Goal: Transaction & Acquisition: Purchase product/service

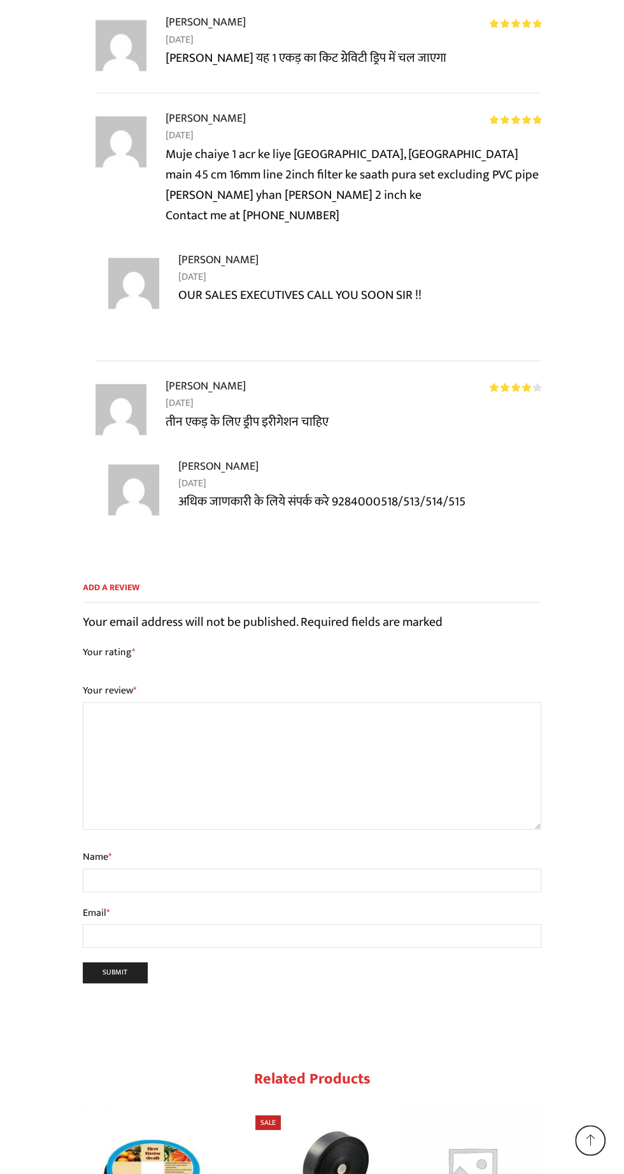
scroll to position [12940, 0]
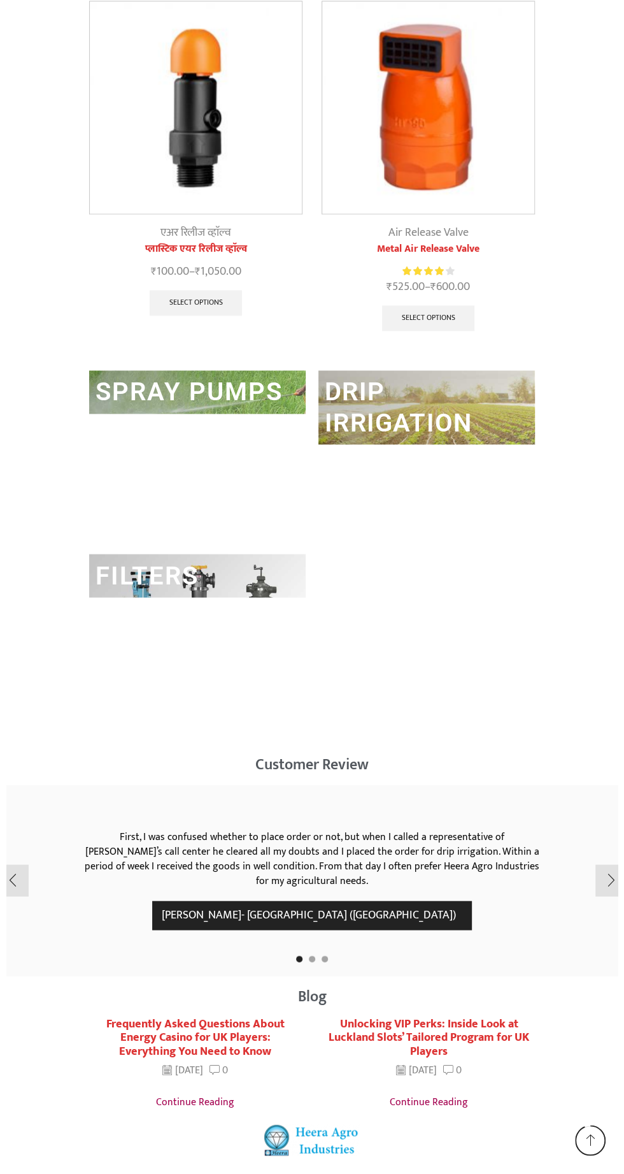
scroll to position [3086, 0]
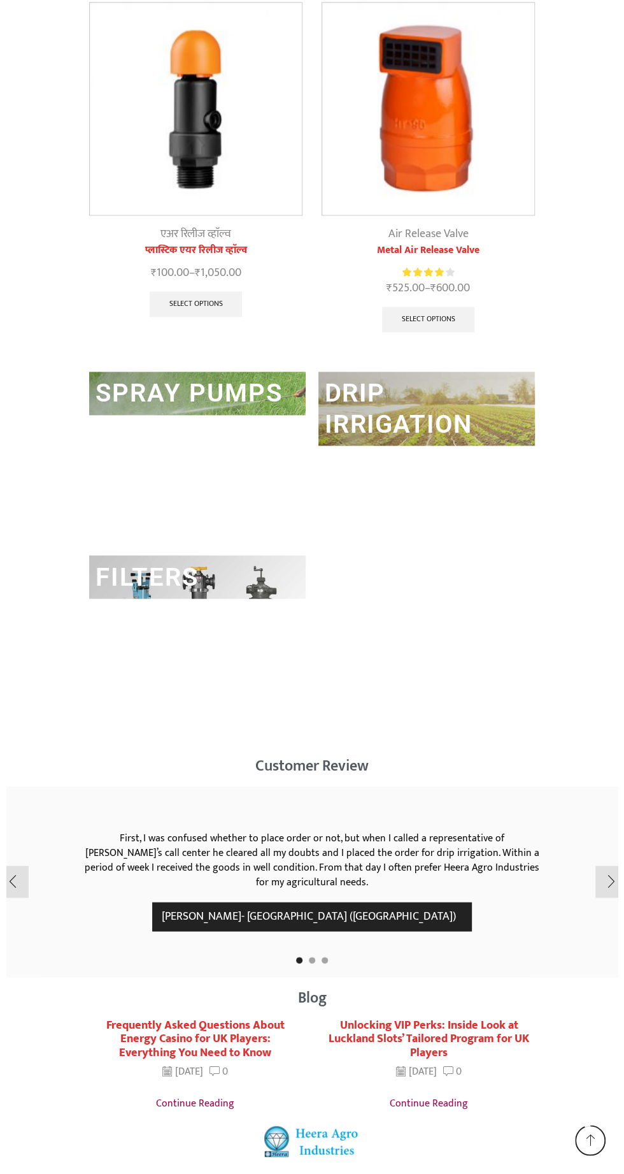
click at [340, 760] on h2 "Customer Review​" at bounding box center [312, 765] width 612 height 15
click at [345, 758] on h2 "Customer Review​" at bounding box center [312, 765] width 612 height 15
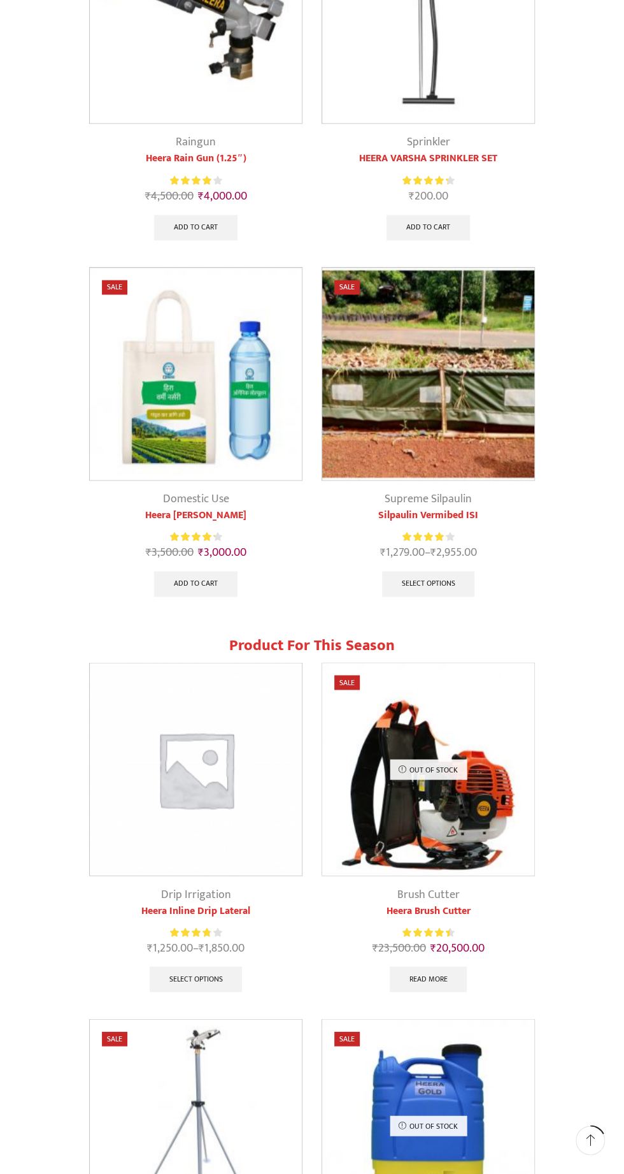
scroll to position [546, 0]
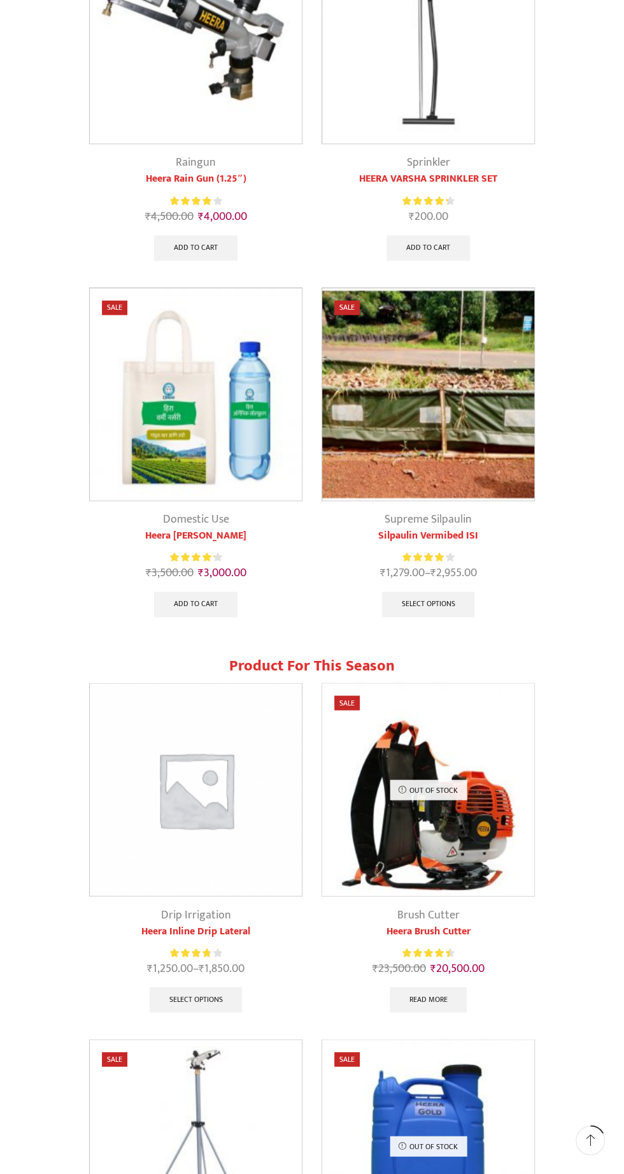
click at [184, 837] on img at bounding box center [196, 789] width 212 height 212
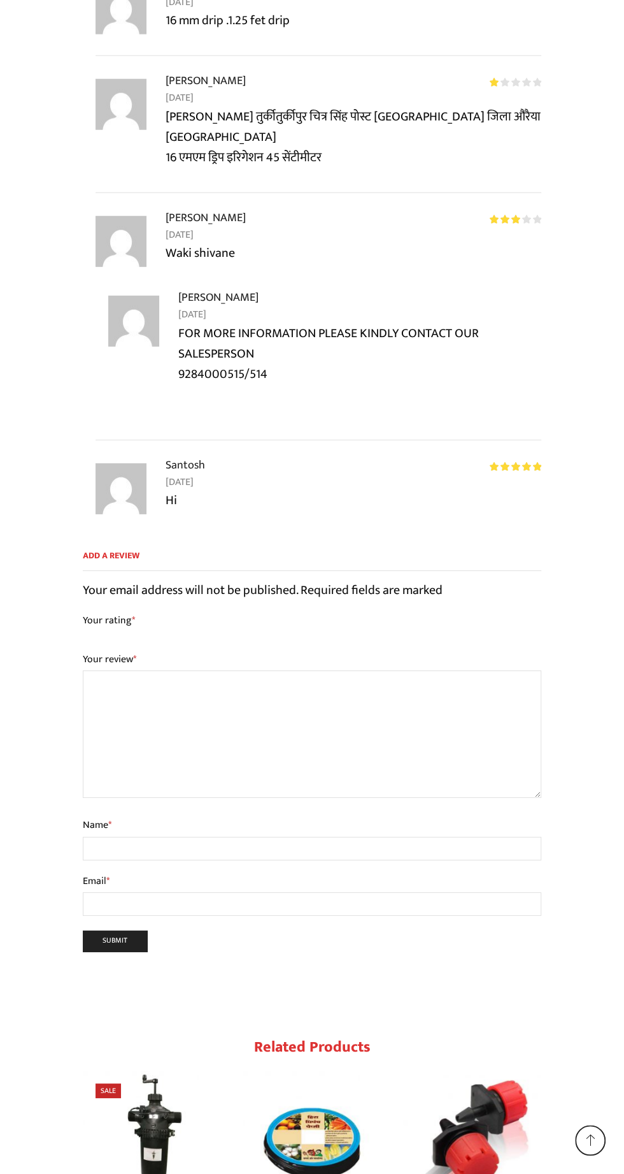
scroll to position [10941, 0]
